Goal: Find specific page/section: Find specific page/section

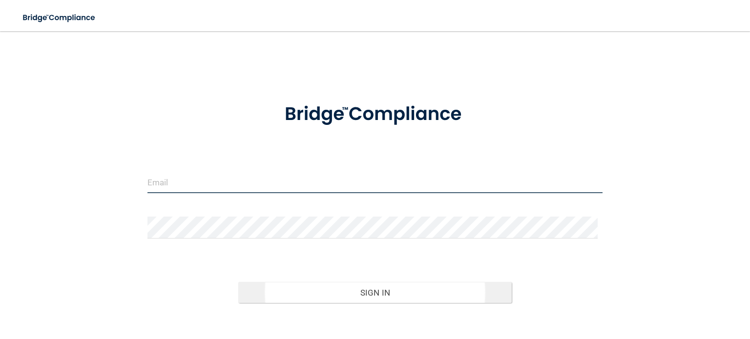
type input "[EMAIL_ADDRESS][DOMAIN_NAME]"
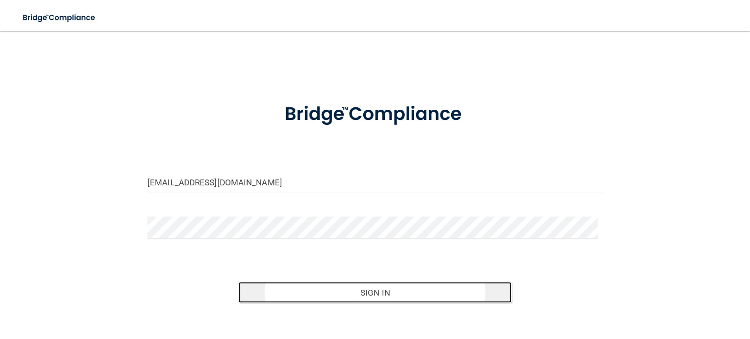
click at [372, 295] on button "Sign In" at bounding box center [374, 292] width 273 height 21
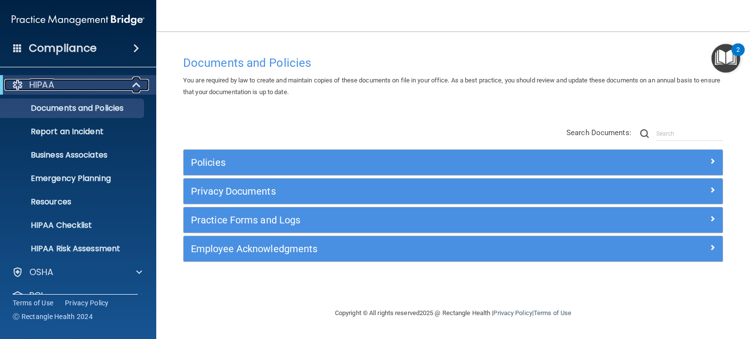
click at [139, 86] on span at bounding box center [137, 85] width 8 height 12
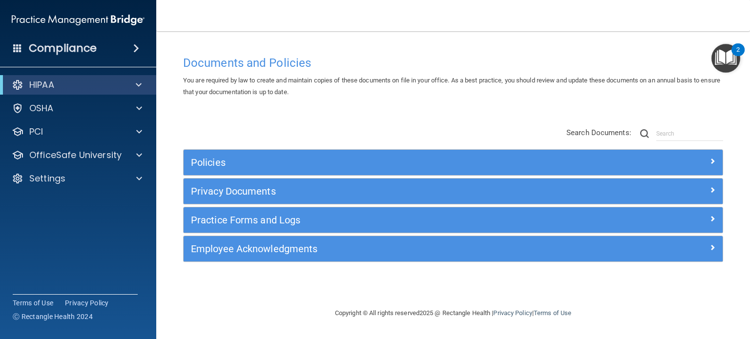
click at [14, 44] on span at bounding box center [17, 47] width 9 height 9
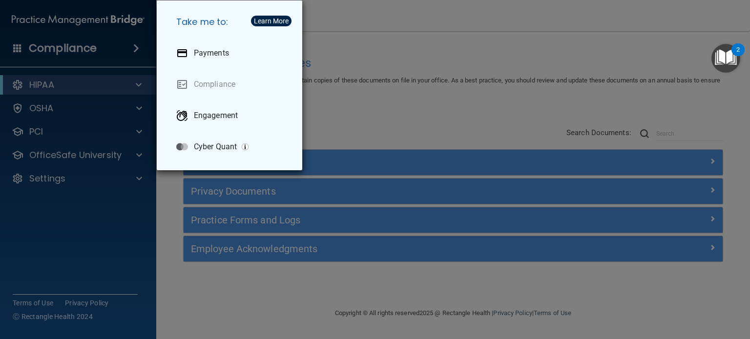
click at [406, 105] on div "Take me to: Payments Compliance Engagement Cyber Quant" at bounding box center [375, 169] width 750 height 339
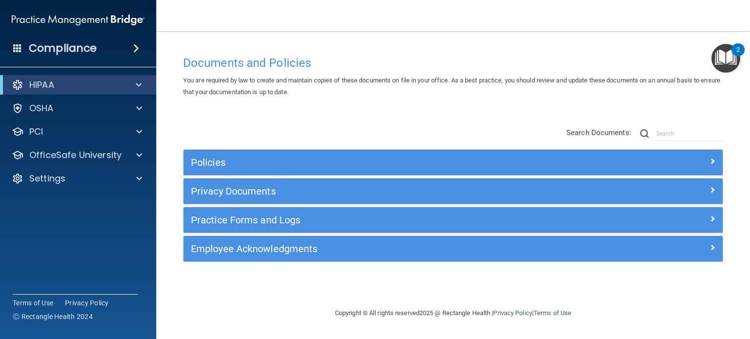
click at [22, 51] on div "Compliance" at bounding box center [78, 48] width 156 height 21
